Goal: Task Accomplishment & Management: Manage account settings

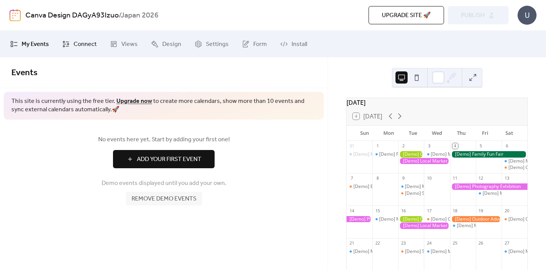
click at [75, 46] on span "Connect" at bounding box center [85, 44] width 23 height 9
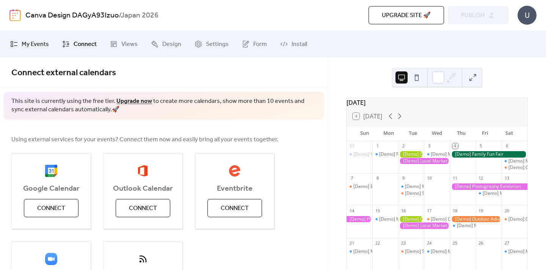
click at [26, 40] on span "My Events" at bounding box center [35, 44] width 27 height 9
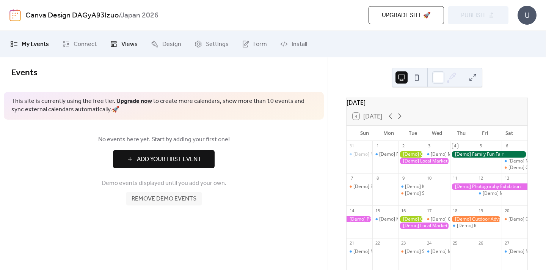
click at [133, 45] on span "Views" at bounding box center [129, 44] width 16 height 9
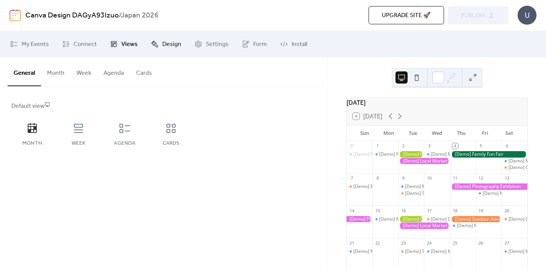
click at [162, 47] on span "Design" at bounding box center [171, 44] width 19 height 9
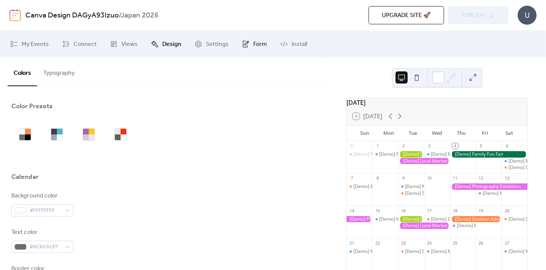
click at [253, 49] on span "Form" at bounding box center [260, 44] width 14 height 9
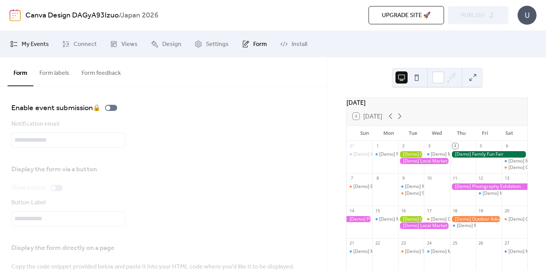
click at [33, 45] on span "My Events" at bounding box center [35, 44] width 27 height 9
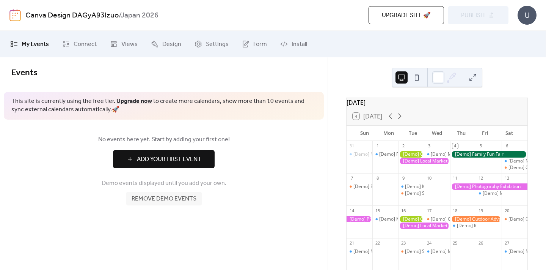
click at [154, 202] on span "Remove demo events" at bounding box center [164, 198] width 65 height 9
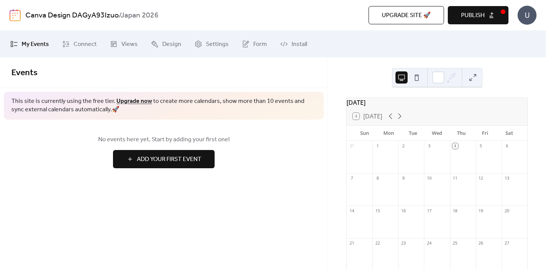
click at [474, 14] on span "Publish" at bounding box center [473, 15] width 24 height 9
